Goal: Task Accomplishment & Management: Manage account settings

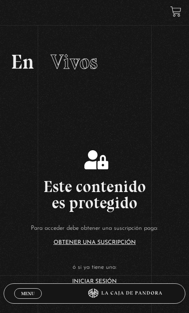
click at [63, 60] on span "Vivos" at bounding box center [74, 61] width 47 height 24
click at [24, 291] on span "Menu" at bounding box center [27, 293] width 13 height 5
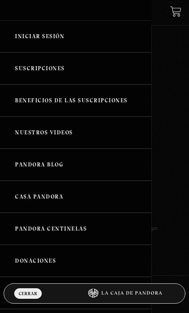
click at [29, 40] on link "Iniciar Sesión" at bounding box center [75, 36] width 151 height 32
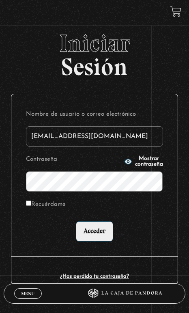
type input "[EMAIL_ADDRESS][DOMAIN_NAME]"
click at [94, 235] on input "Acceder" at bounding box center [94, 231] width 37 height 20
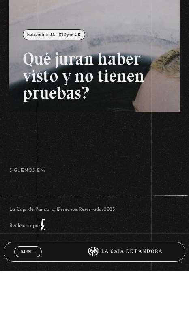
scroll to position [247, 0]
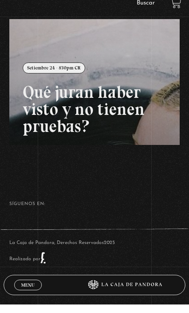
click at [19, 288] on link "Menu Cerrar" at bounding box center [28, 293] width 28 height 11
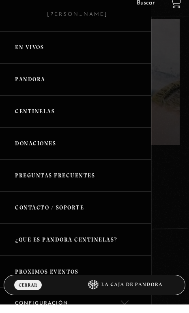
click at [100, 114] on link "Centinelas" at bounding box center [75, 120] width 151 height 32
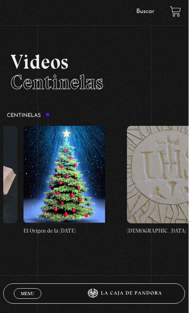
scroll to position [0, 8052]
